Goal: Find specific page/section: Find specific page/section

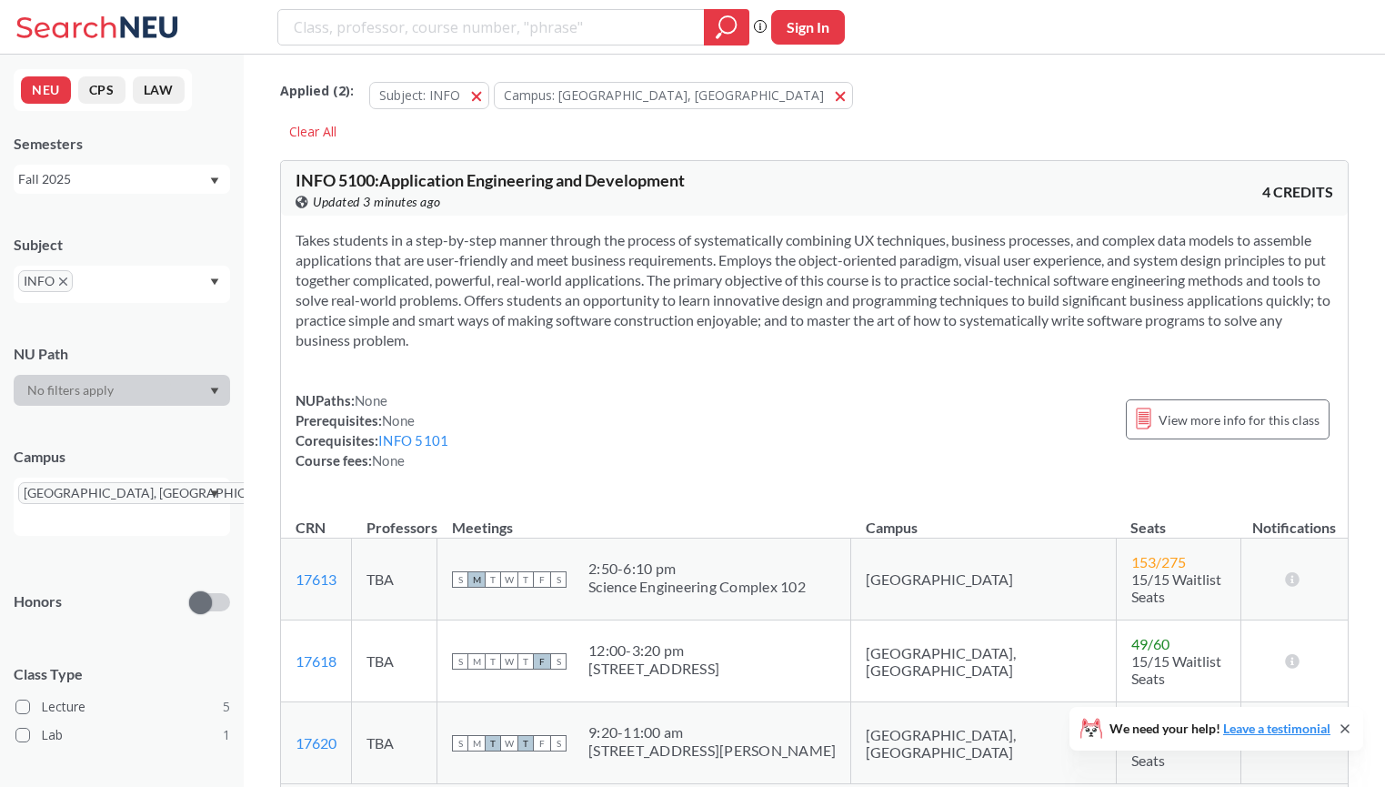
scroll to position [2232, 0]
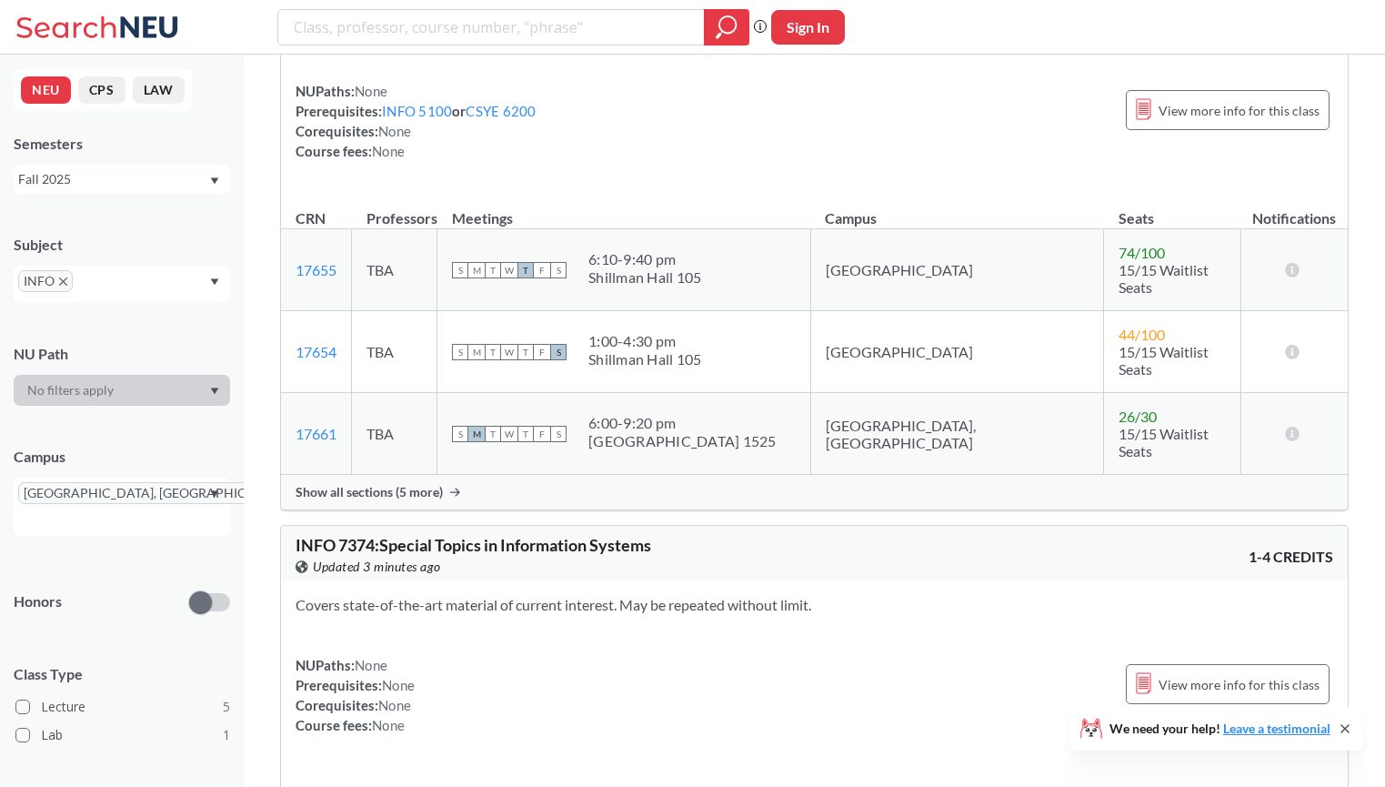
click at [145, 276] on div "INFO" at bounding box center [122, 284] width 216 height 37
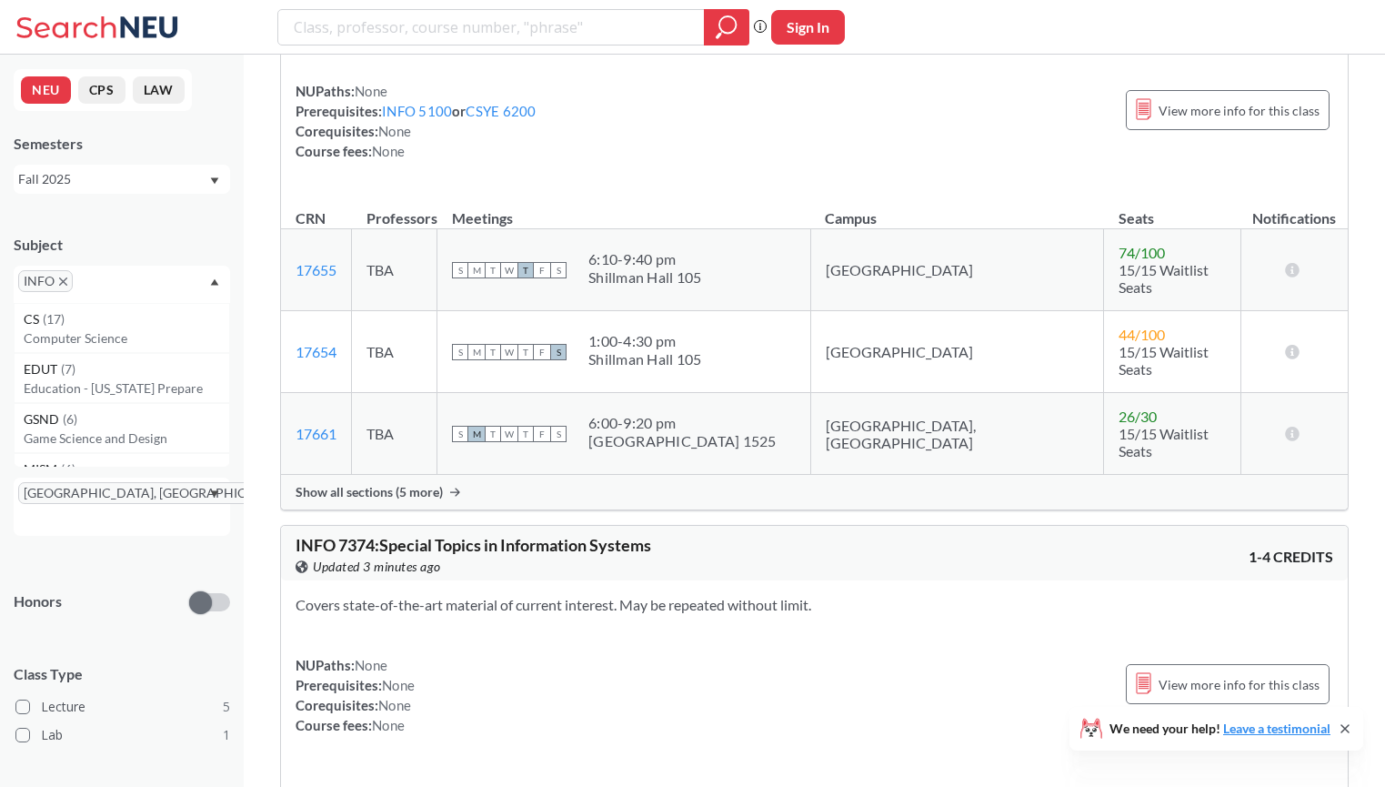
click at [131, 286] on div "INFO" at bounding box center [122, 284] width 216 height 37
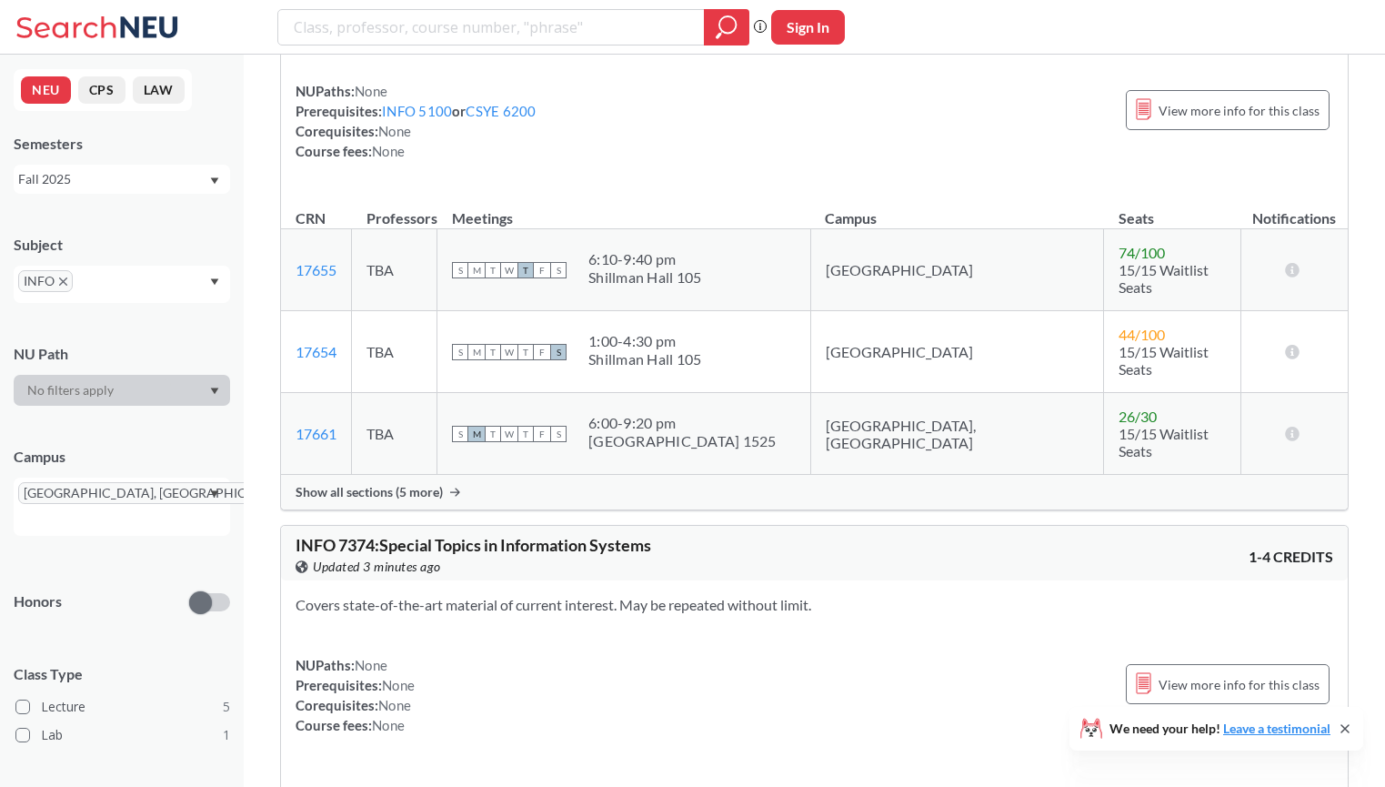
click at [95, 284] on input "text" at bounding box center [104, 287] width 54 height 22
type input "cs"
click at [96, 380] on p "Computer Systems Engineering" at bounding box center [126, 388] width 205 height 18
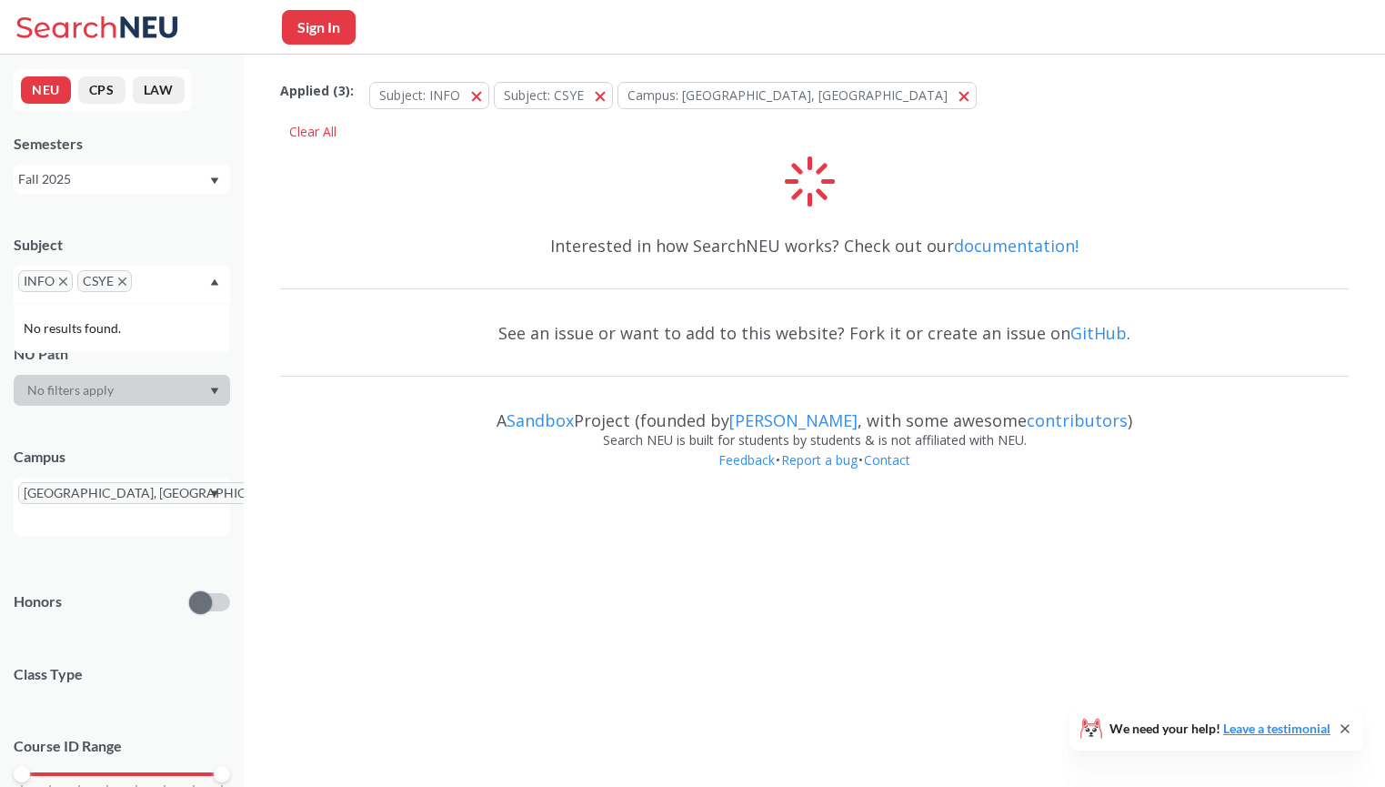
click at [72, 509] on input "text" at bounding box center [45, 520] width 54 height 22
type input "s"
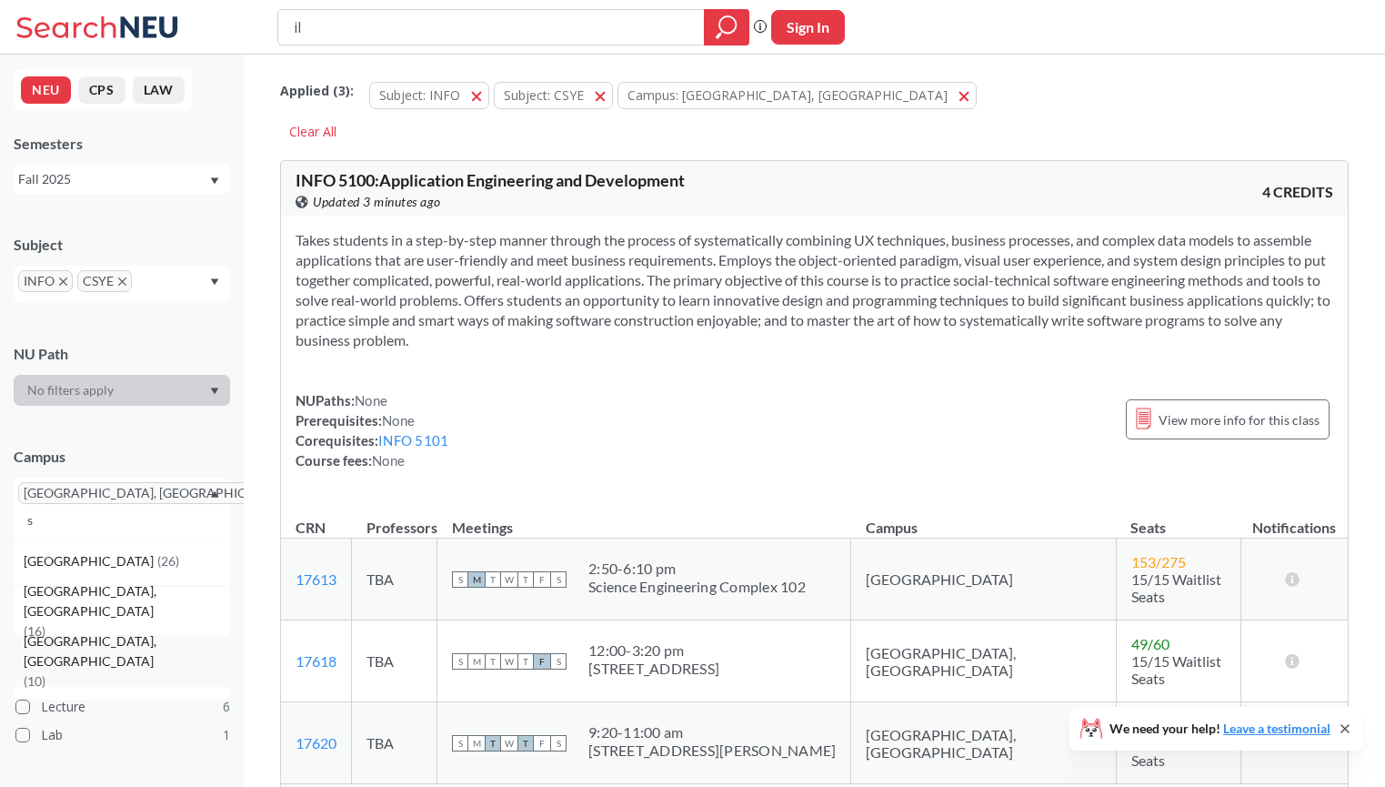
type input "il"
click at [100, 639] on span "[GEOGRAPHIC_DATA], [GEOGRAPHIC_DATA]" at bounding box center [126, 651] width 205 height 40
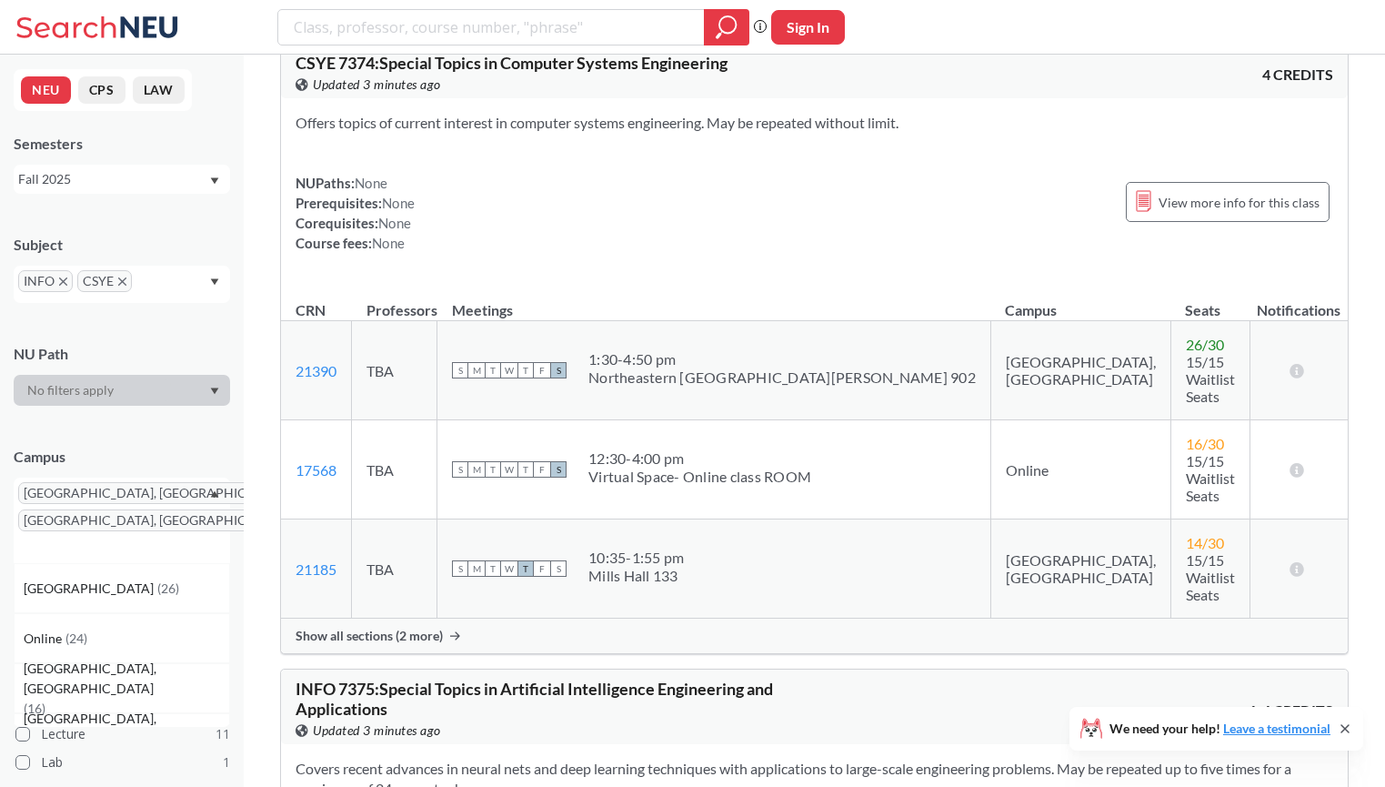
scroll to position [6585, 0]
